Goal: Information Seeking & Learning: Learn about a topic

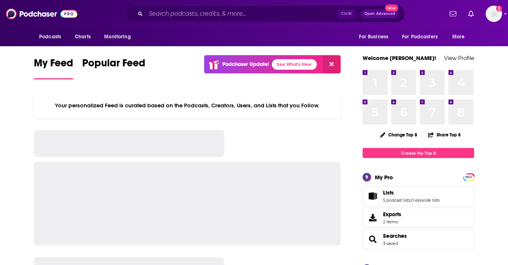
click at [230, 13] on input "Search podcasts, credits, & more..." at bounding box center [242, 14] width 192 height 12
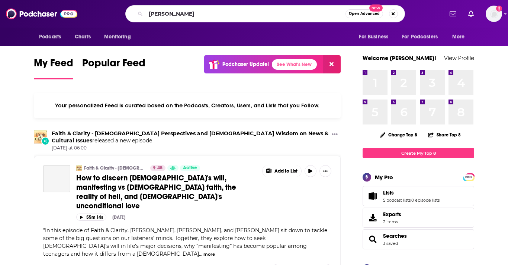
type input "[PERSON_NAME]"
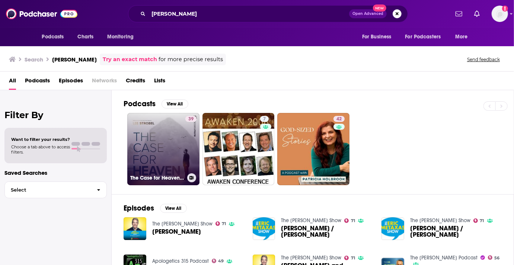
click at [172, 145] on link "39 The Case for Heaven Companion Podcast" at bounding box center [163, 149] width 72 height 72
